Goal: Task Accomplishment & Management: Manage account settings

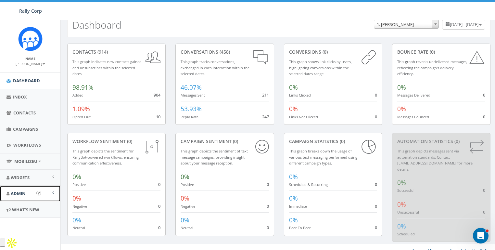
click at [15, 189] on link "Admin" at bounding box center [30, 194] width 60 height 16
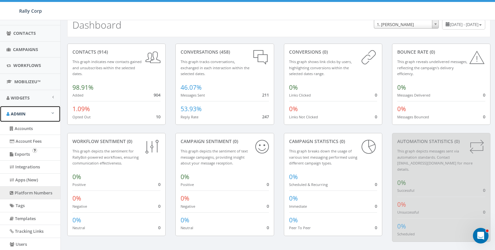
scroll to position [88, 0]
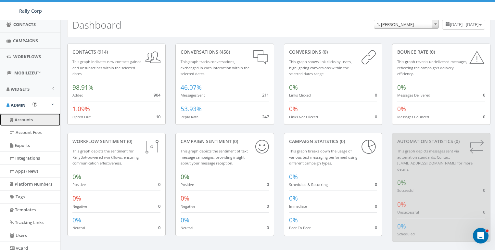
click at [29, 123] on link "Accounts" at bounding box center [30, 119] width 60 height 13
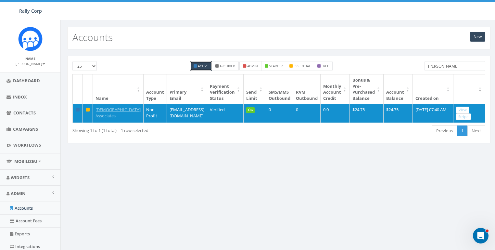
click at [451, 65] on input "franci" at bounding box center [455, 66] width 61 height 10
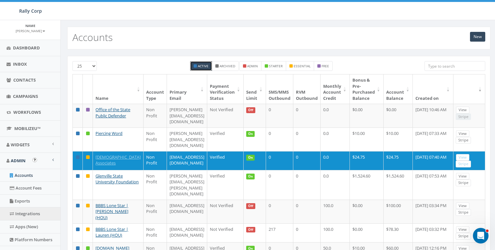
scroll to position [81, 0]
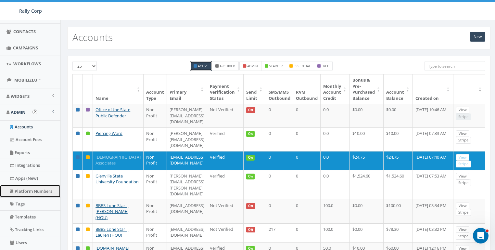
click at [26, 195] on link "Platform Numbers" at bounding box center [30, 191] width 60 height 13
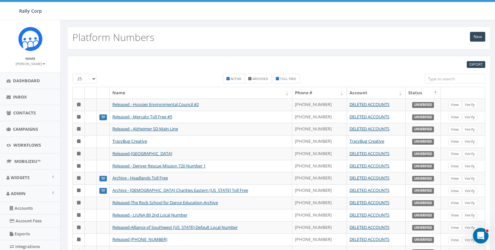
click at [237, 78] on small "Active" at bounding box center [236, 78] width 11 height 5
checkbox input "true"
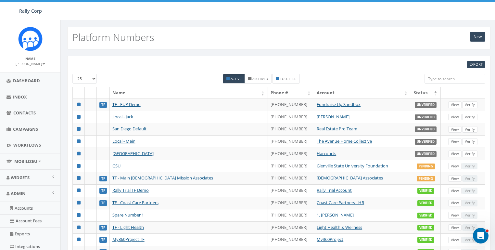
click at [423, 92] on th "Status" at bounding box center [426, 92] width 30 height 11
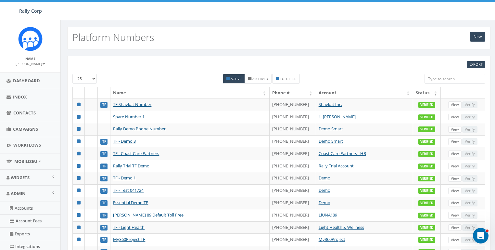
click at [418, 91] on th "Status" at bounding box center [427, 92] width 28 height 11
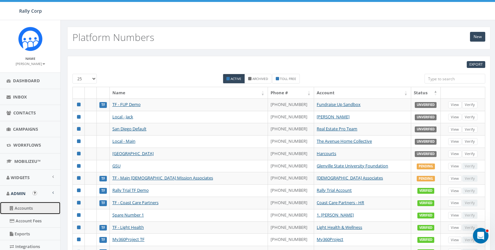
click at [20, 205] on link "Accounts" at bounding box center [30, 208] width 60 height 13
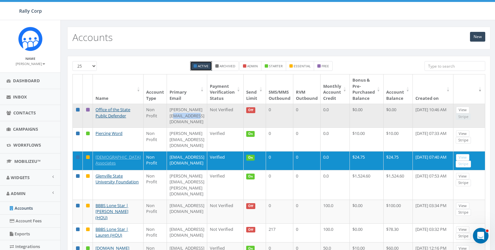
drag, startPoint x: 199, startPoint y: 109, endPoint x: 229, endPoint y: 109, distance: 30.5
click at [207, 109] on td "[PERSON_NAME][EMAIL_ADDRESS][DOMAIN_NAME]" at bounding box center [187, 116] width 40 height 24
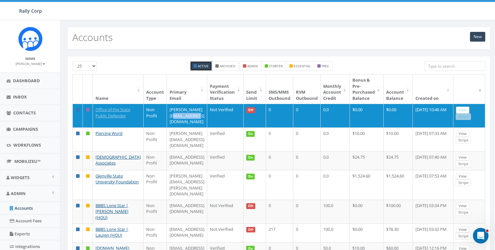
click at [123, 84] on th "Name" at bounding box center [118, 88] width 51 height 29
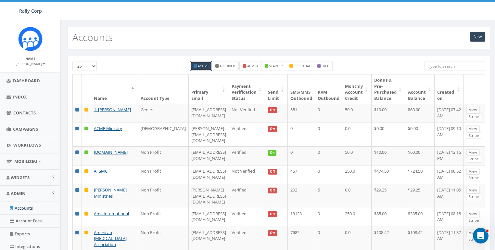
click at [441, 93] on th "Created on" at bounding box center [449, 88] width 29 height 29
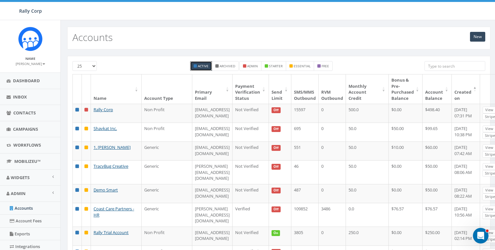
click at [465, 93] on th "Created on" at bounding box center [466, 88] width 28 height 29
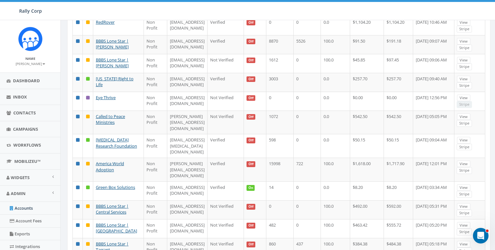
scroll to position [293, 0]
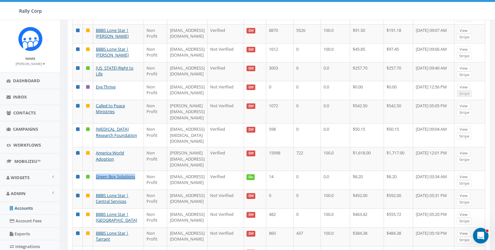
click at [28, 62] on small "[PERSON_NAME]" at bounding box center [31, 63] width 30 height 5
click at [24, 82] on link "Sign Out" at bounding box center [32, 82] width 51 height 8
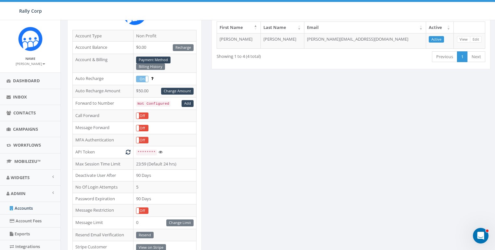
scroll to position [99, 0]
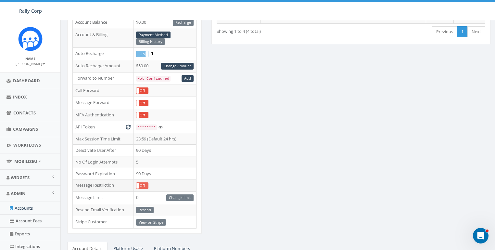
click at [148, 184] on label "Off" at bounding box center [142, 186] width 12 height 6
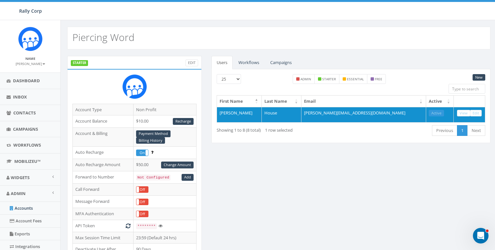
scroll to position [94, 0]
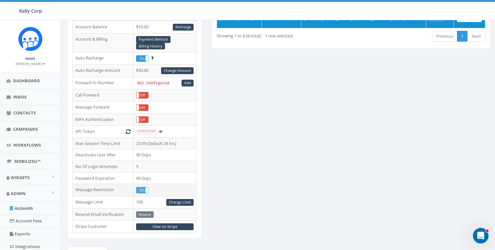
click at [143, 189] on label "On" at bounding box center [142, 190] width 12 height 6
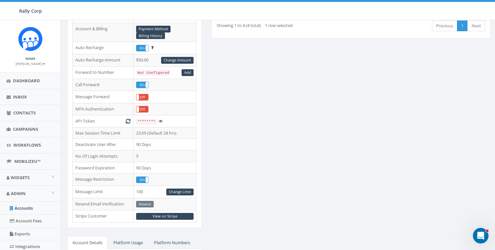
scroll to position [106, 0]
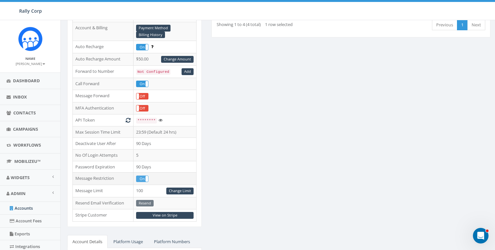
click at [142, 176] on label "On" at bounding box center [142, 179] width 12 height 6
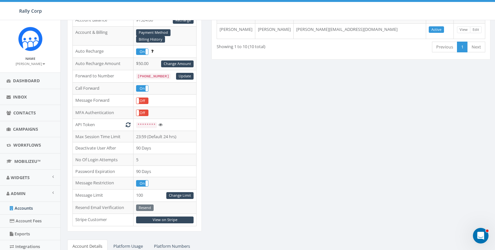
scroll to position [169, 0]
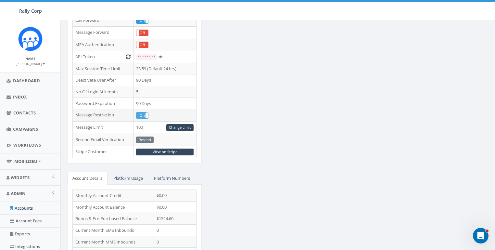
click at [144, 115] on label "On" at bounding box center [142, 115] width 12 height 6
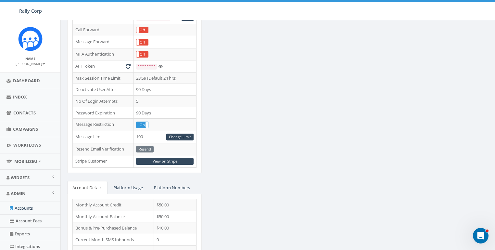
scroll to position [161, 0]
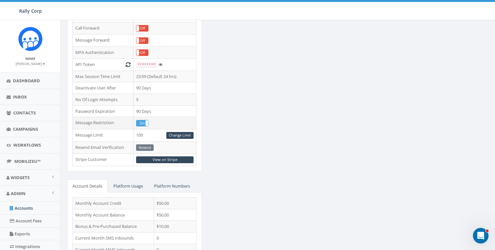
click at [142, 120] on label "On" at bounding box center [142, 123] width 12 height 6
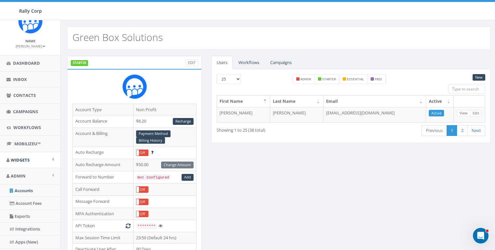
scroll to position [40, 0]
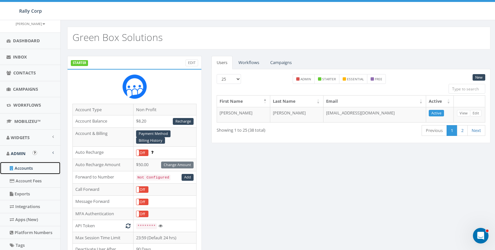
click at [20, 164] on link "Accounts" at bounding box center [30, 168] width 60 height 13
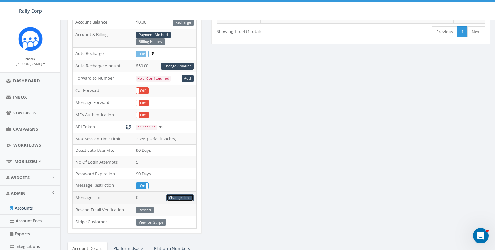
click at [185, 195] on link "Change Limit" at bounding box center [179, 197] width 27 height 7
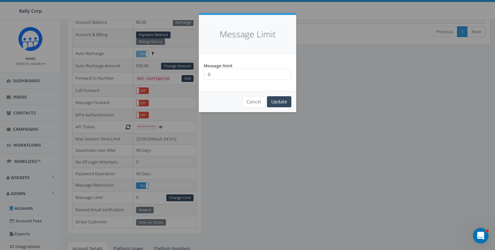
click at [226, 72] on input "0" at bounding box center [248, 74] width 88 height 11
type input "100"
click at [281, 100] on input "Update" at bounding box center [279, 101] width 24 height 11
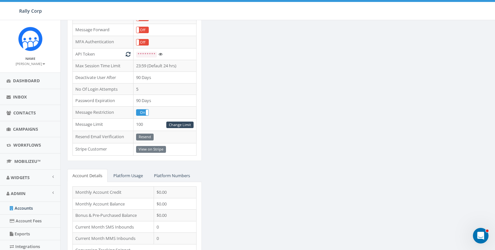
scroll to position [1, 0]
click at [150, 146] on td "View on Stripe" at bounding box center [164, 149] width 63 height 12
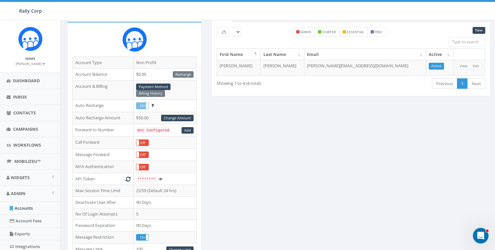
scroll to position [0, 0]
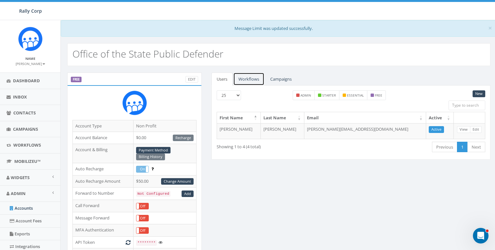
click at [252, 78] on link "Workflows" at bounding box center [248, 78] width 31 height 13
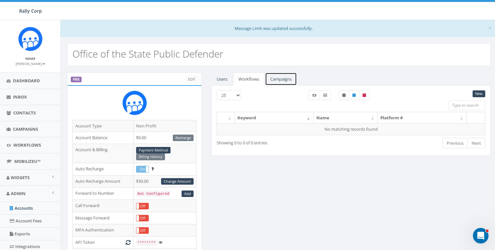
click at [276, 77] on link "Campaigns" at bounding box center [281, 78] width 32 height 13
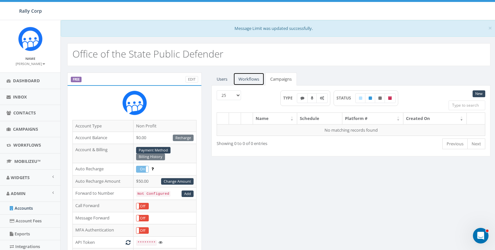
click at [253, 79] on link "Workflows" at bounding box center [248, 78] width 31 height 13
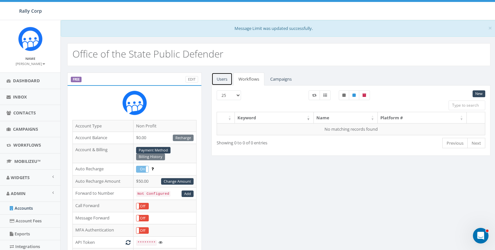
click at [219, 79] on link "Users" at bounding box center [222, 78] width 21 height 13
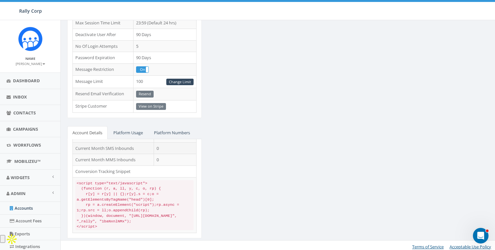
scroll to position [41, 0]
click at [128, 132] on link "Platform Usage" at bounding box center [128, 132] width 40 height 13
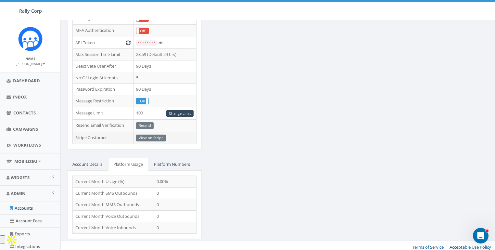
click at [166, 132] on td "View on Stripe" at bounding box center [164, 138] width 63 height 12
click at [172, 158] on link "Platform Numbers" at bounding box center [172, 164] width 46 height 13
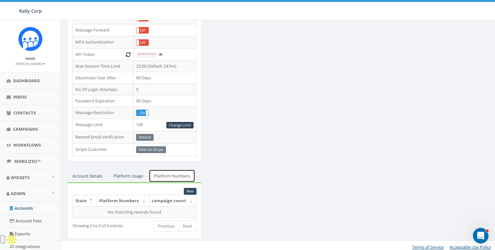
scroll to position [0, 0]
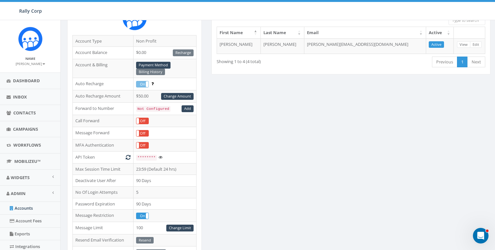
scroll to position [136, 0]
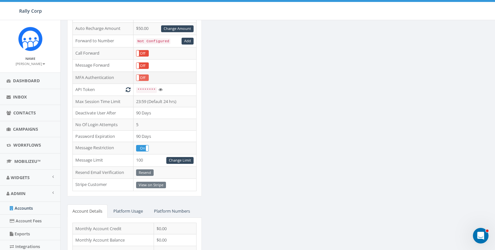
click at [141, 77] on label "Off" at bounding box center [142, 78] width 12 height 6
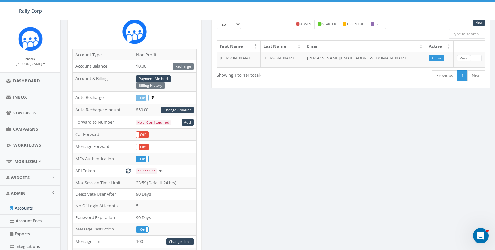
scroll to position [0, 0]
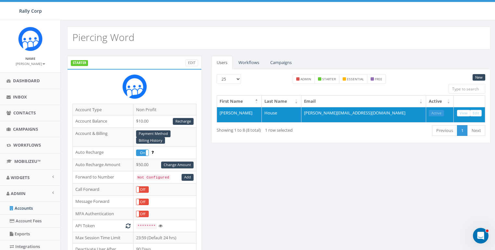
scroll to position [167, 0]
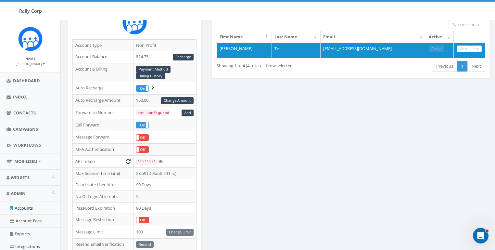
scroll to position [49, 0]
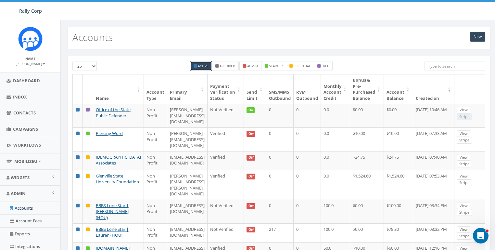
click at [266, 94] on th "Send Limit" at bounding box center [255, 88] width 22 height 29
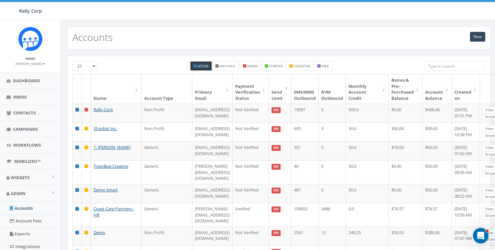
click at [277, 91] on th "Send Limit" at bounding box center [280, 88] width 22 height 29
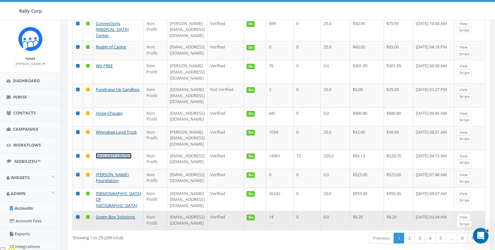
scroll to position [420, 0]
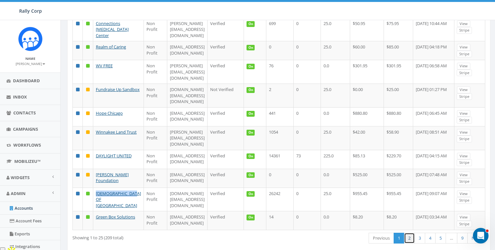
click at [407, 233] on link "2" at bounding box center [409, 238] width 11 height 11
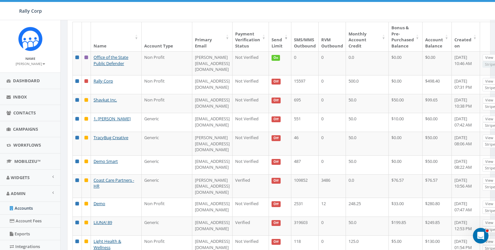
scroll to position [0, 0]
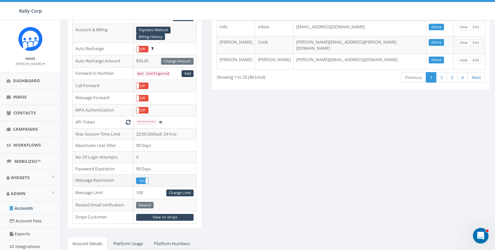
scroll to position [127, 0]
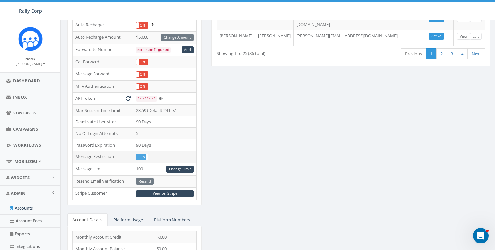
click at [142, 155] on label "On" at bounding box center [142, 157] width 12 height 6
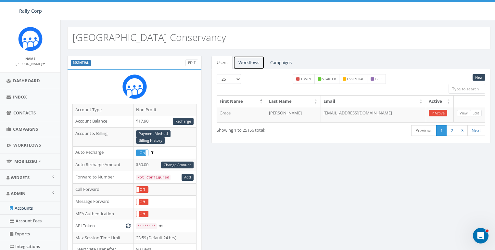
click at [259, 64] on link "Workflows" at bounding box center [248, 62] width 31 height 13
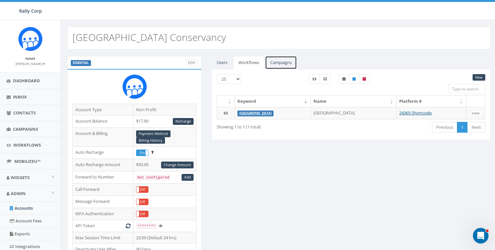
click at [291, 65] on link "Campaigns" at bounding box center [281, 62] width 32 height 13
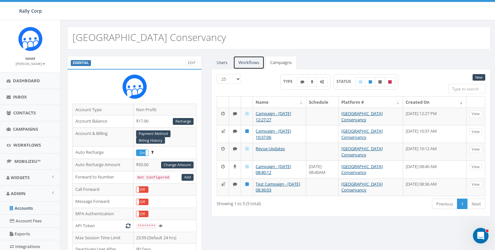
click at [254, 64] on link "Workflows" at bounding box center [248, 62] width 31 height 13
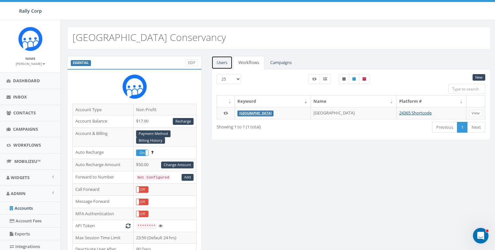
click at [227, 63] on link "Users" at bounding box center [222, 62] width 21 height 13
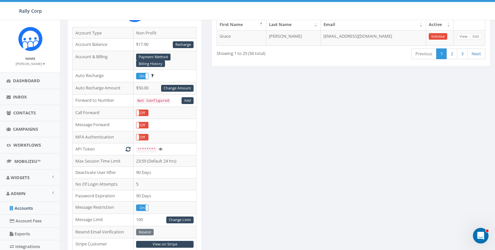
scroll to position [90, 0]
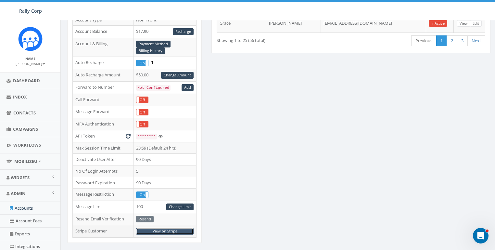
click at [160, 230] on link "View on Stripe" at bounding box center [165, 231] width 58 height 7
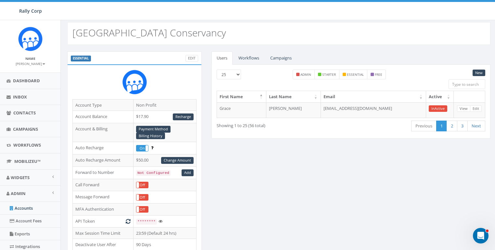
scroll to position [0, 0]
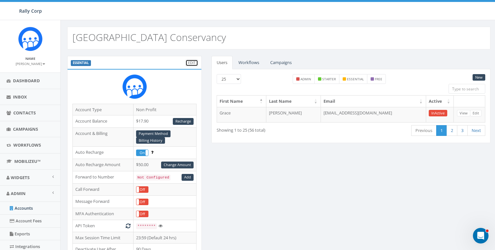
click at [190, 62] on link "Edit" at bounding box center [192, 62] width 13 height 7
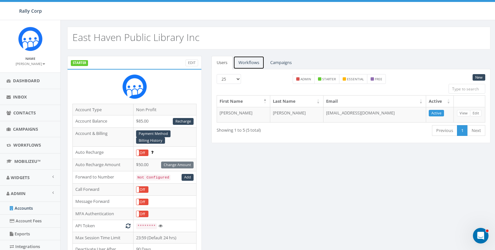
click at [248, 64] on link "Workflows" at bounding box center [248, 62] width 31 height 13
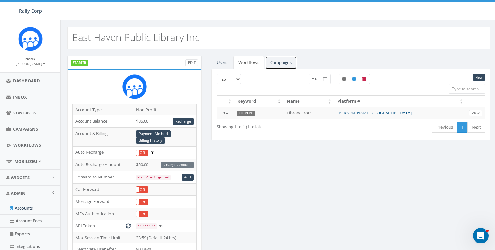
click at [277, 63] on link "Campaigns" at bounding box center [281, 62] width 32 height 13
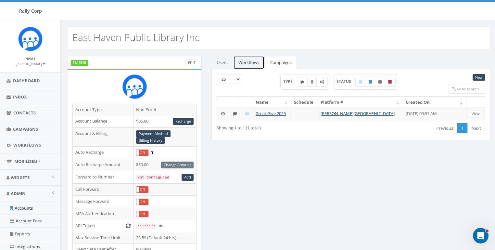
click at [259, 62] on link "Workflows" at bounding box center [248, 62] width 31 height 13
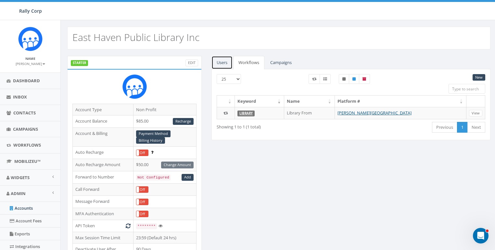
click at [224, 61] on link "Users" at bounding box center [222, 62] width 21 height 13
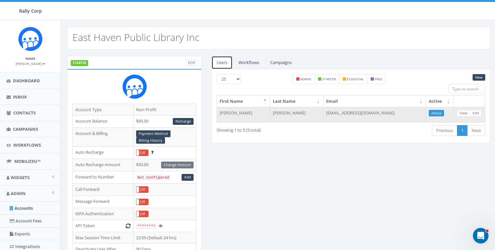
scroll to position [214, 0]
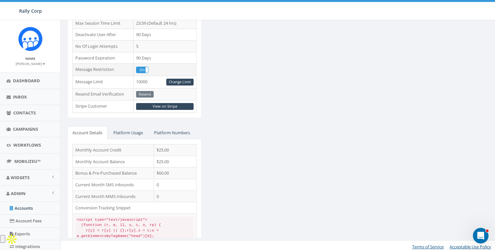
click at [145, 64] on td "On Off" at bounding box center [164, 70] width 63 height 12
click at [144, 68] on label "On" at bounding box center [142, 70] width 12 height 6
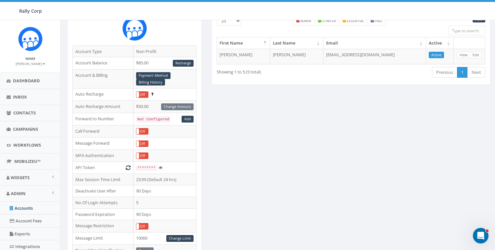
scroll to position [0, 0]
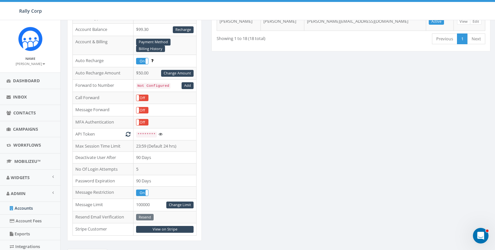
scroll to position [92, 0]
click at [144, 190] on label "On" at bounding box center [142, 192] width 12 height 6
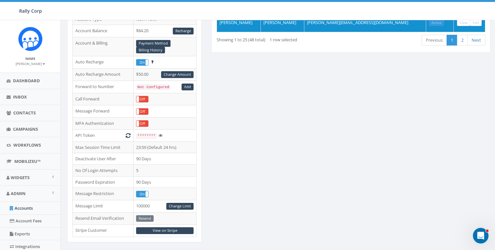
scroll to position [91, 0]
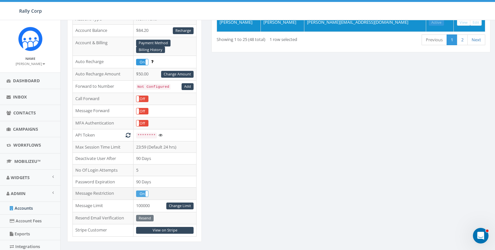
click at [140, 192] on label "On" at bounding box center [142, 194] width 12 height 6
click at [146, 192] on label "Off" at bounding box center [142, 194] width 12 height 6
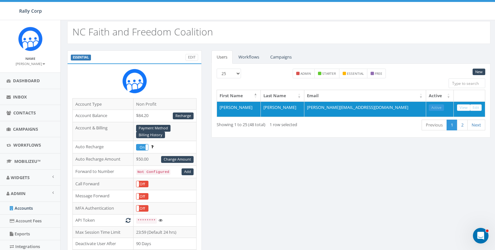
scroll to position [0, 0]
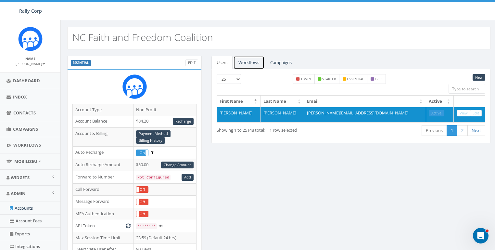
click at [251, 67] on link "Workflows" at bounding box center [248, 62] width 31 height 13
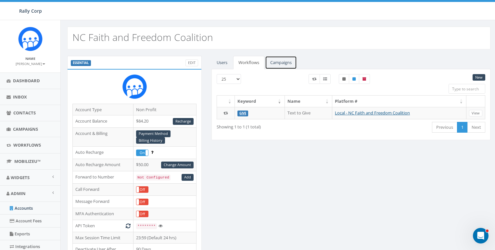
click at [275, 58] on link "Campaigns" at bounding box center [281, 62] width 32 height 13
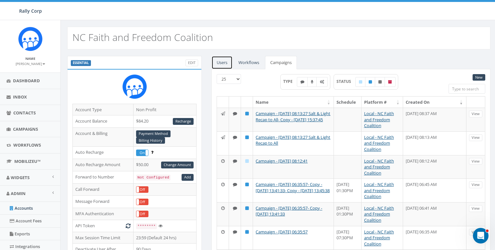
click at [223, 60] on link "Users" at bounding box center [222, 62] width 21 height 13
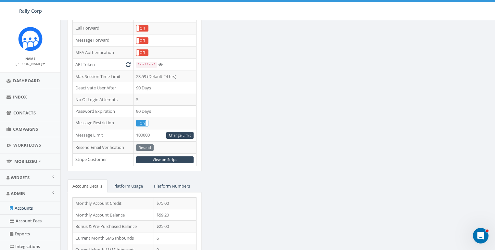
scroll to position [214, 0]
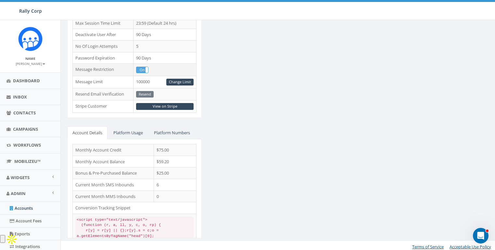
click at [139, 68] on label "On" at bounding box center [142, 70] width 12 height 6
click at [159, 104] on link "View on Stripe" at bounding box center [165, 106] width 58 height 7
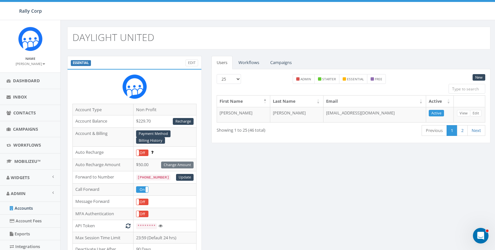
scroll to position [103, 0]
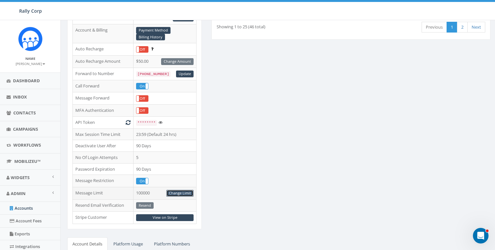
click at [180, 191] on link "Change Limit" at bounding box center [179, 193] width 27 height 7
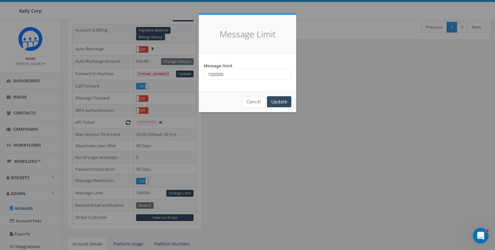
click at [218, 74] on input "100000" at bounding box center [248, 74] width 88 height 11
type input "10000"
click at [277, 101] on input "Update" at bounding box center [279, 101] width 24 height 11
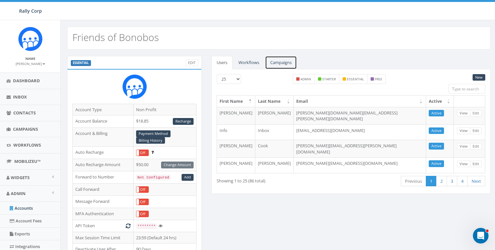
click at [283, 64] on link "Campaigns" at bounding box center [281, 62] width 32 height 13
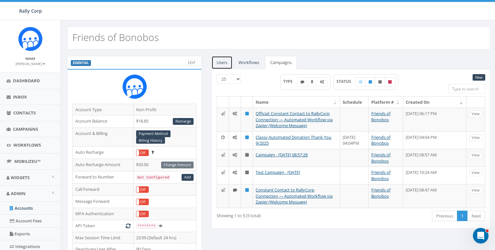
click at [223, 63] on link "Users" at bounding box center [222, 62] width 21 height 13
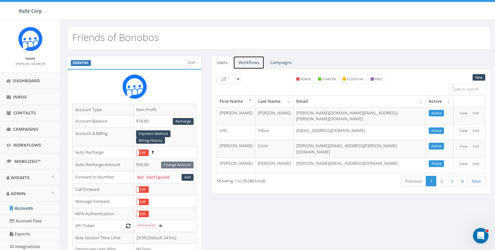
click at [255, 63] on link "Workflows" at bounding box center [248, 62] width 31 height 13
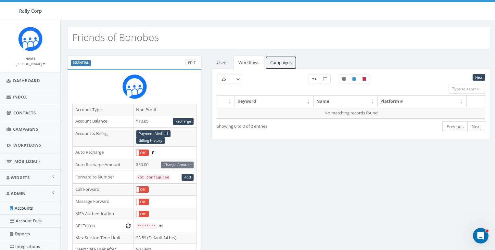
click at [278, 61] on link "Campaigns" at bounding box center [281, 62] width 32 height 13
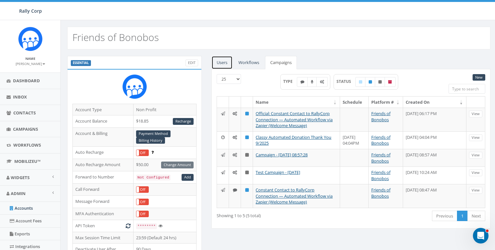
click at [228, 60] on link "Users" at bounding box center [222, 62] width 21 height 13
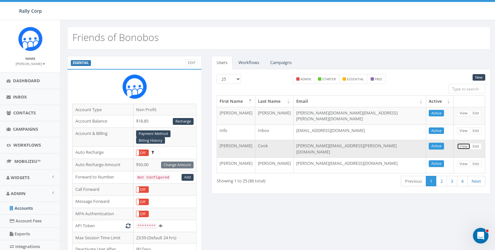
click at [459, 143] on link "View" at bounding box center [463, 146] width 13 height 7
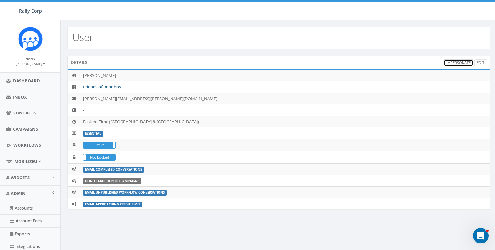
click at [461, 64] on link "Impersonate" at bounding box center [459, 62] width 30 height 7
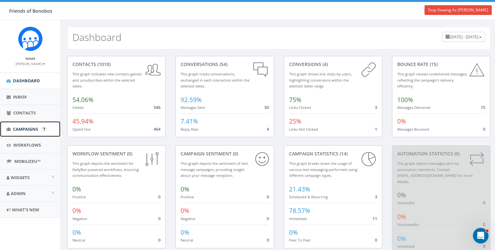
click at [22, 130] on span "Campaigns" at bounding box center [25, 129] width 25 height 6
